Goal: Task Accomplishment & Management: Complete application form

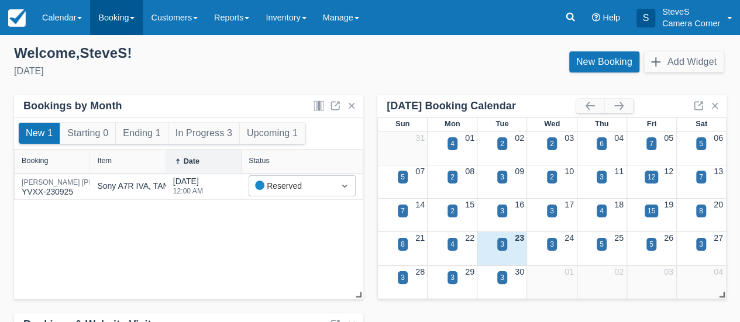
click at [119, 13] on link "Booking" at bounding box center [116, 17] width 53 height 35
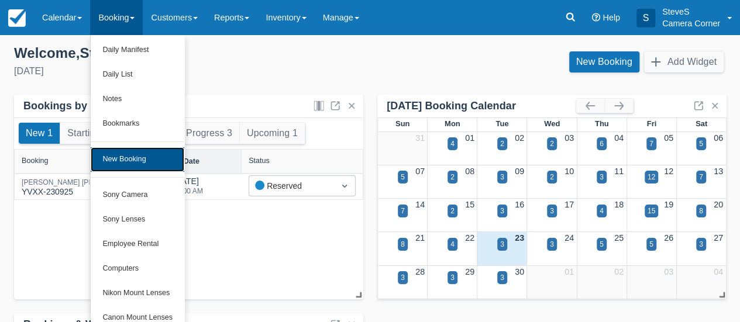
click at [129, 159] on link "New Booking" at bounding box center [138, 159] width 94 height 25
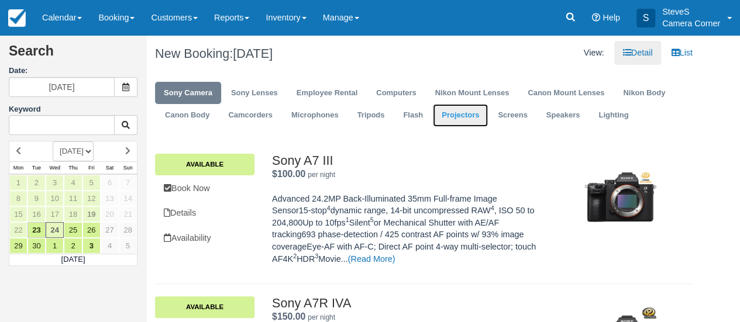
click at [464, 115] on link "Projectors" at bounding box center [460, 115] width 55 height 23
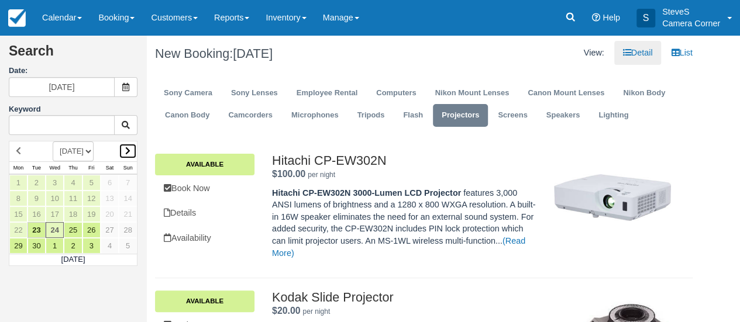
click at [123, 148] on link at bounding box center [128, 151] width 18 height 16
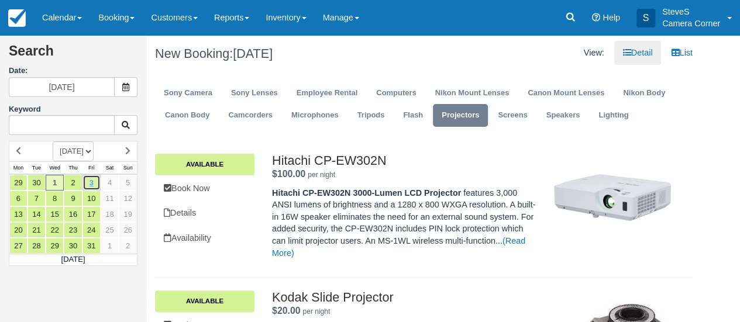
click at [92, 183] on link "3" at bounding box center [92, 183] width 18 height 16
type input "10/03/25"
click at [214, 166] on link "Available" at bounding box center [204, 164] width 99 height 21
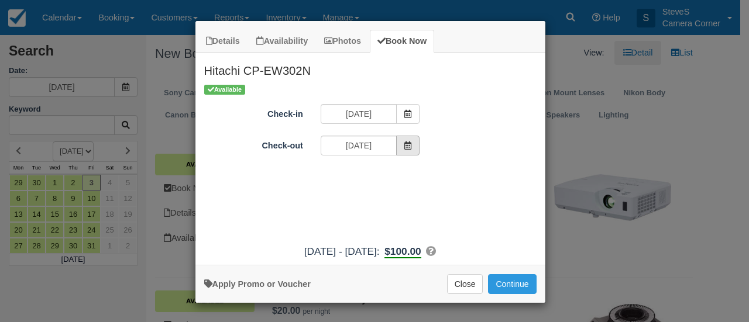
click at [408, 143] on icon "Item Modal" at bounding box center [408, 146] width 8 height 8
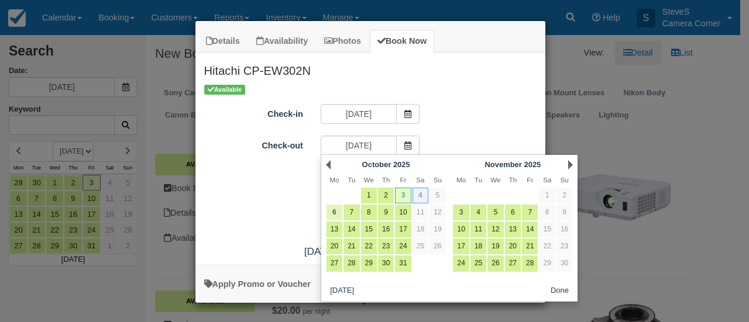
click at [332, 210] on link "6" at bounding box center [335, 213] width 16 height 16
type input "10/06/25"
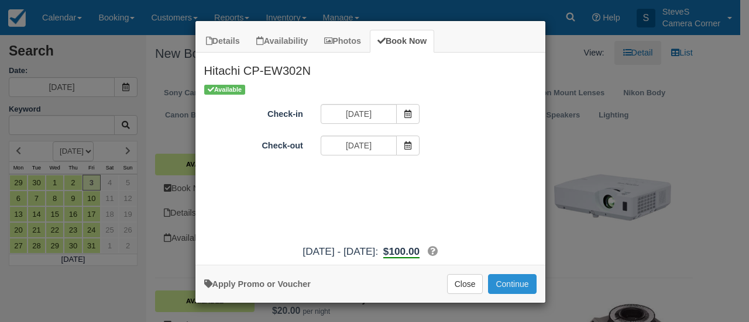
click at [515, 281] on button "Continue" at bounding box center [512, 285] width 48 height 20
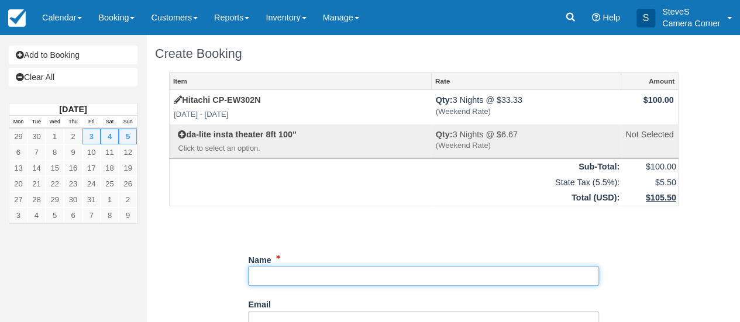
click at [290, 279] on input "Name" at bounding box center [423, 276] width 351 height 20
type input "C"
click at [259, 279] on input "Name" at bounding box center [423, 276] width 351 height 20
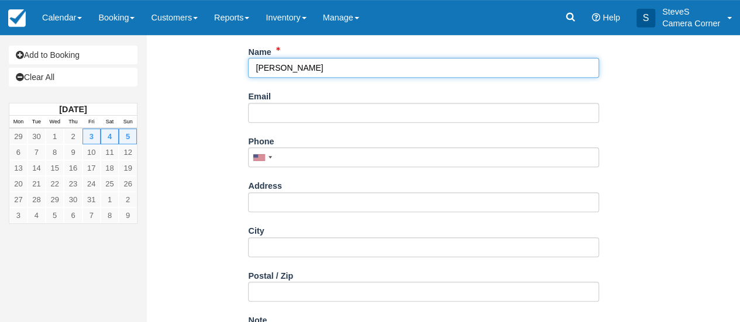
scroll to position [234, 0]
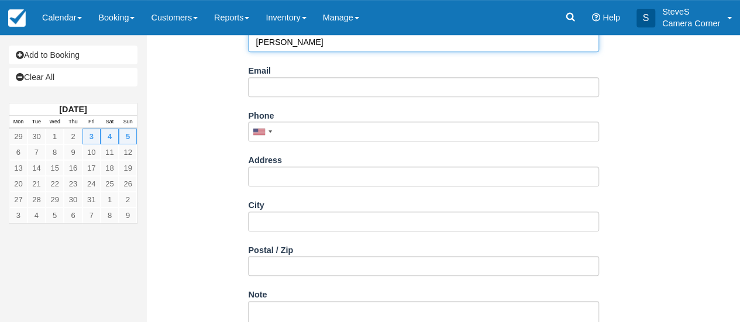
type input "[PERSON_NAME]"
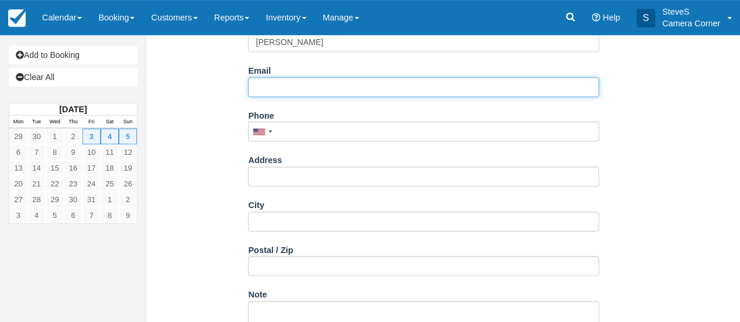
click at [269, 82] on input "Email" at bounding box center [423, 87] width 351 height 20
type input "[EMAIL_ADDRESS][DOMAIN_NAME]"
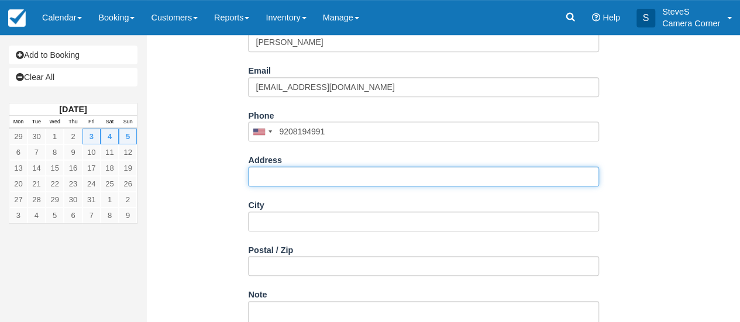
type input "(920) 819-4991"
type input "[STREET_ADDRESS]"
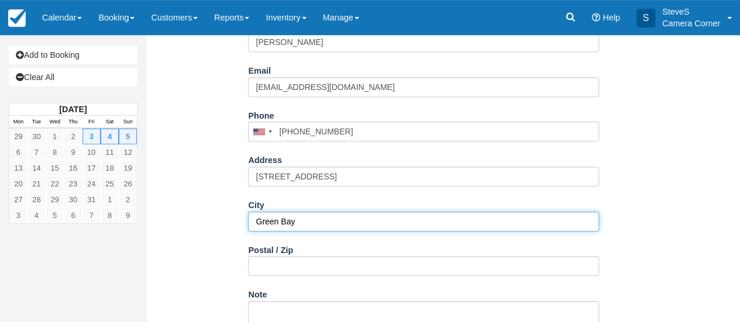
type input "Green Bay"
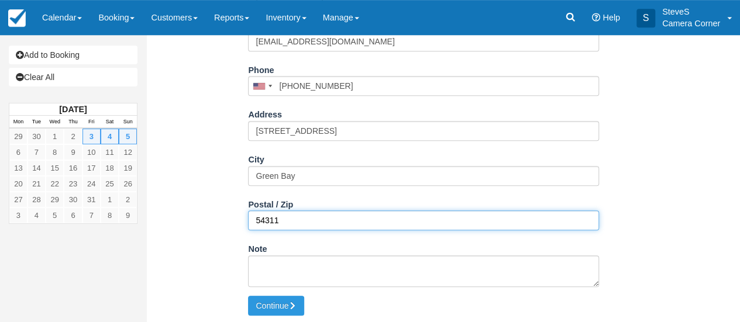
scroll to position [280, 0]
type input "54311"
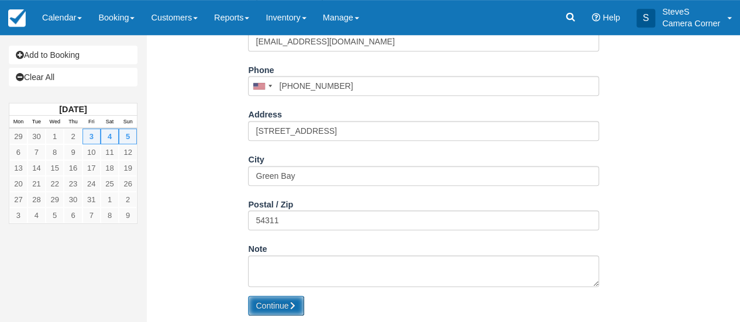
click at [297, 304] on icon "submit" at bounding box center [293, 306] width 8 height 8
type input "[PHONE_NUMBER]"
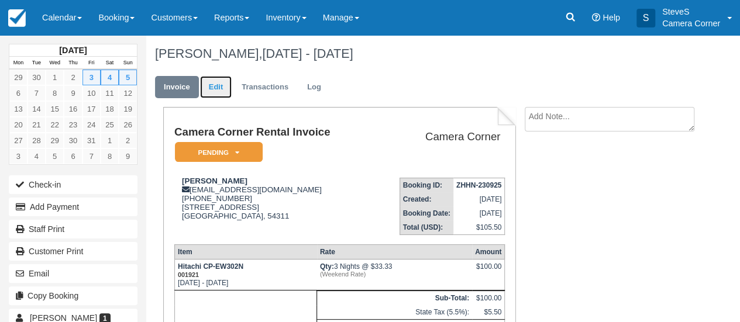
click at [212, 83] on link "Edit" at bounding box center [216, 87] width 32 height 23
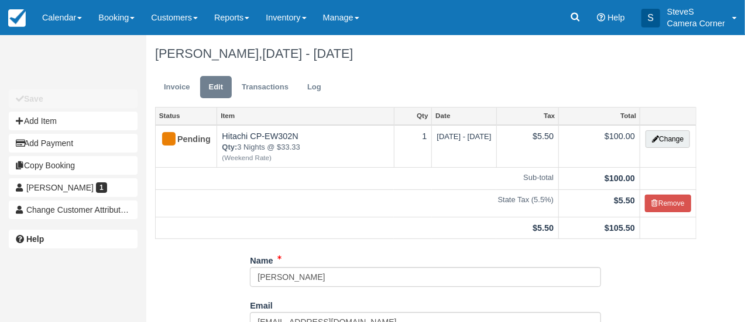
drag, startPoint x: 174, startPoint y: 53, endPoint x: 218, endPoint y: 54, distance: 43.9
click at [174, 53] on h1 "[PERSON_NAME], [DATE] - [DATE]" at bounding box center [425, 54] width 541 height 14
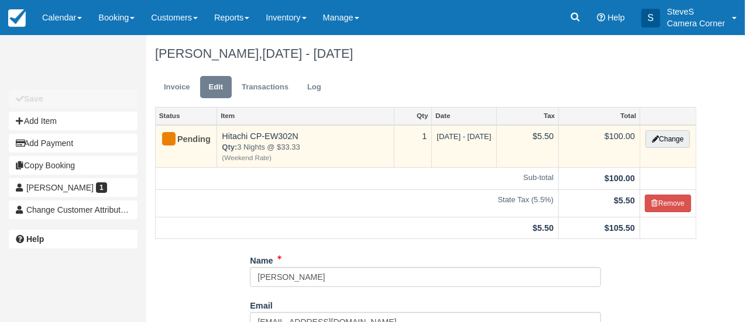
scroll to position [176, 0]
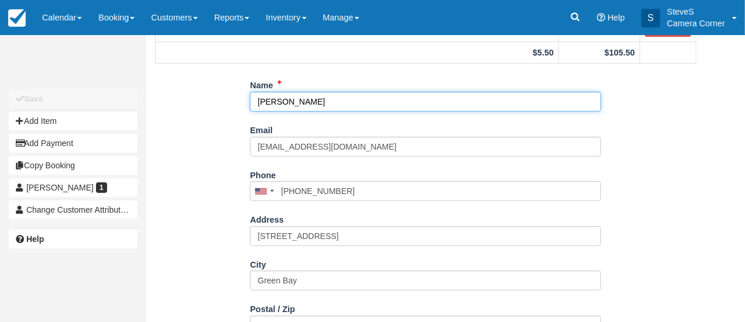
drag, startPoint x: 276, startPoint y: 99, endPoint x: 407, endPoint y: 104, distance: 131.2
click at [277, 99] on input "[PERSON_NAME]" at bounding box center [425, 102] width 351 height 20
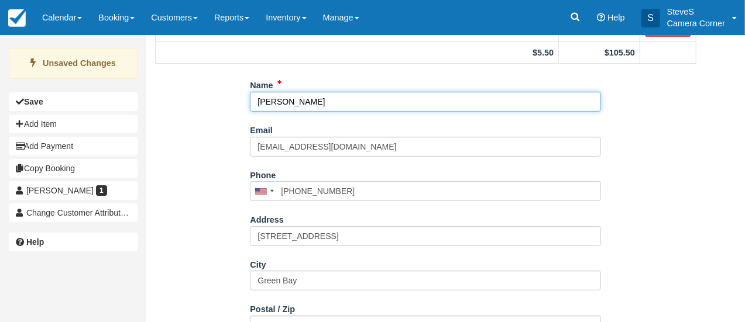
type input "[PERSON_NAME]"
type input "[PHONE_NUMBER]"
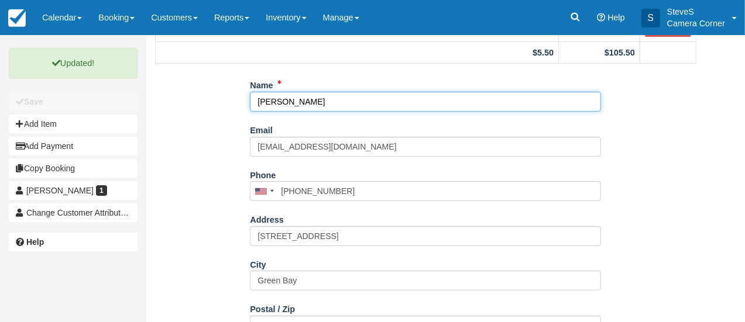
type input "[PERSON_NAME]"
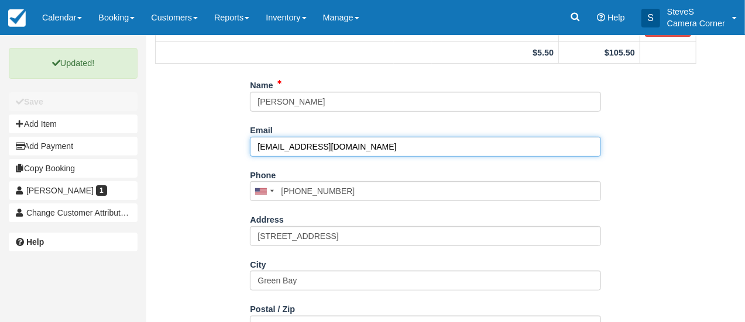
click at [275, 146] on input "karloynefferson@gmail.com" at bounding box center [425, 147] width 351 height 20
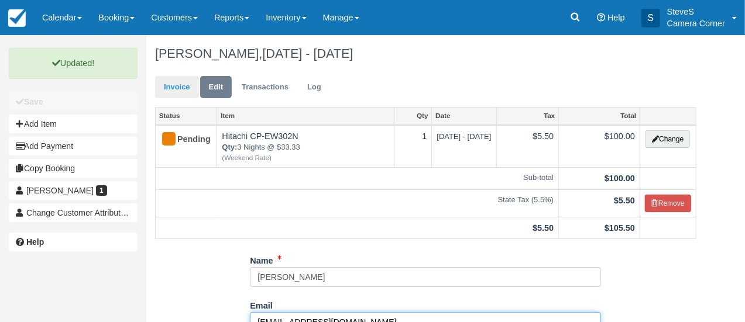
type input "[EMAIL_ADDRESS][DOMAIN_NAME]"
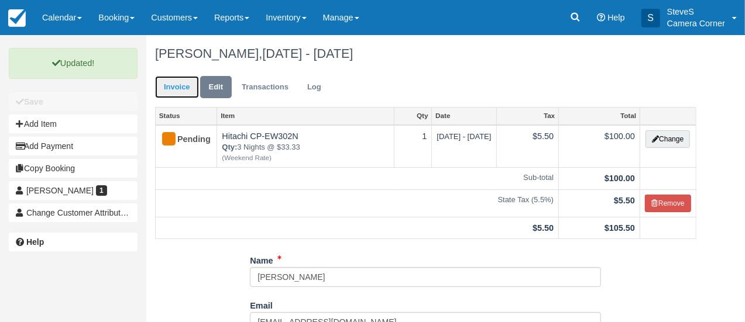
click at [187, 89] on link "Invoice" at bounding box center [177, 87] width 44 height 23
